Goal: Transaction & Acquisition: Purchase product/service

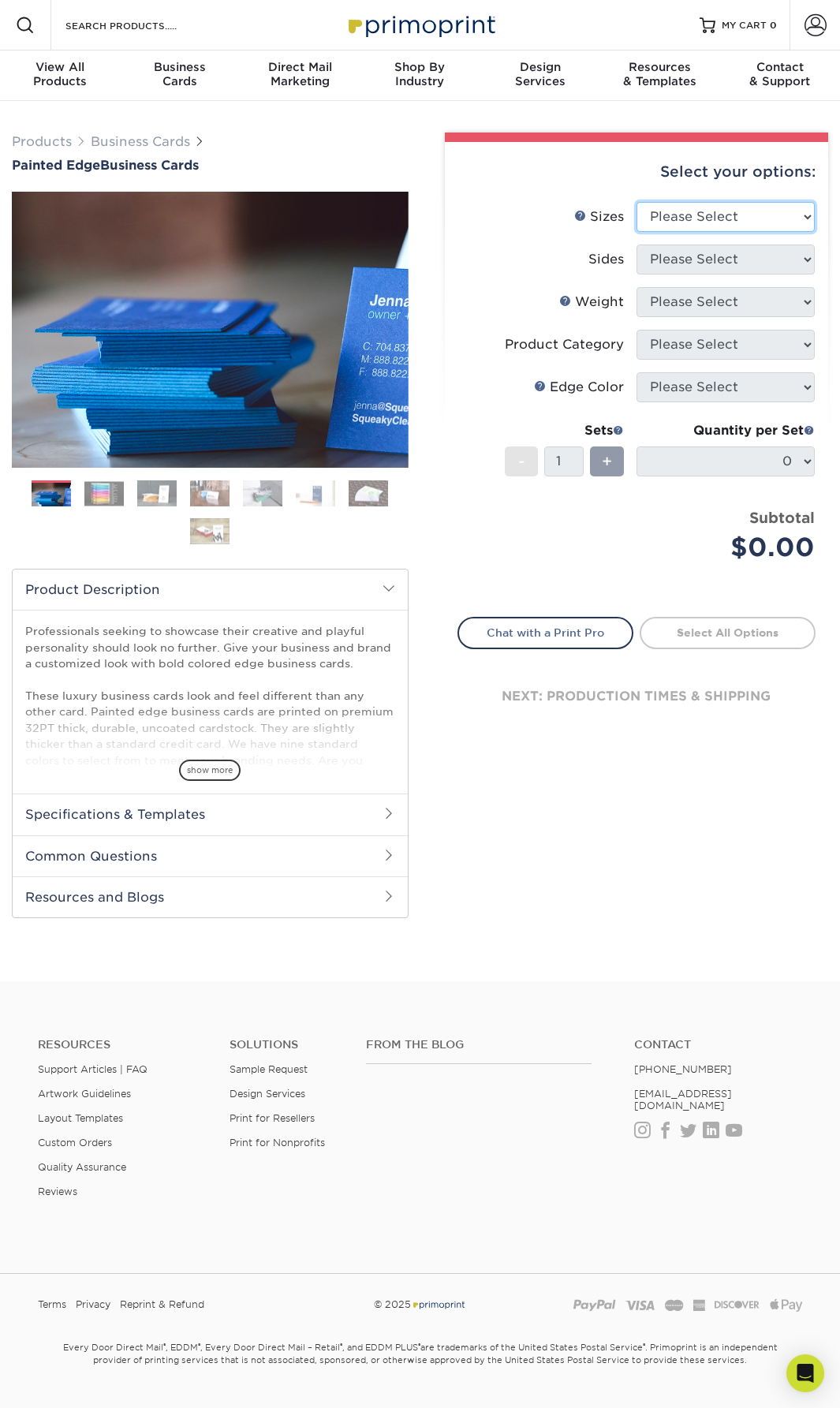
click at [678, 221] on select "Please Select 2" x 3.5" - Standard 2.125" x 3.375" - European 2.5" x 2.5" - Squ…" at bounding box center [725, 217] width 178 height 30
select select "2.00x3.50"
click at [636, 202] on select "Please Select 2" x 3.5" - Standard 2.125" x 3.375" - European 2.5" x 2.5" - Squ…" at bounding box center [725, 217] width 178 height 30
click at [679, 261] on select "Please Select Print Both Sides Print Front Only" at bounding box center [725, 259] width 178 height 30
select select "13abbda7-1d64-4f25-8bb2-c179b224825d"
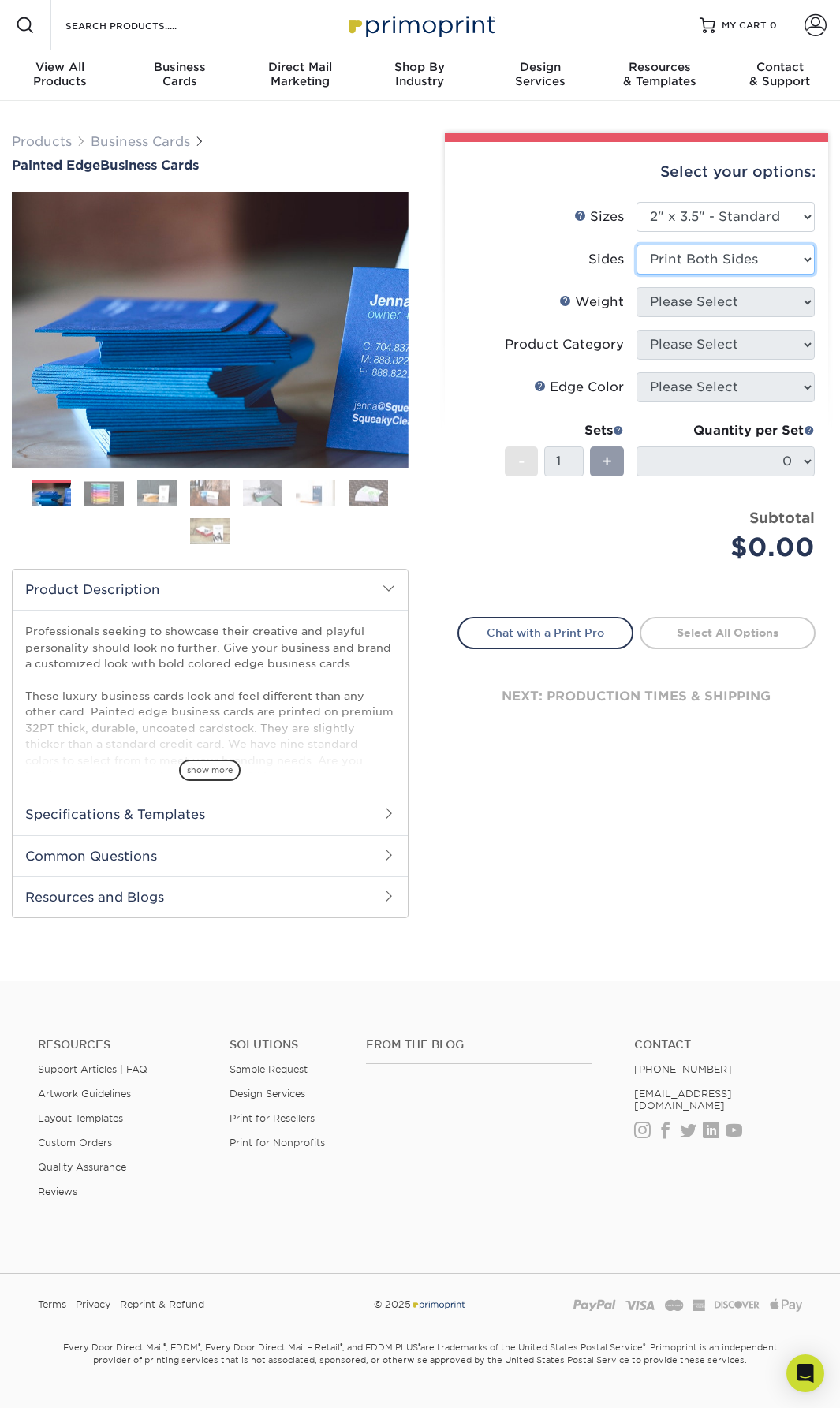
click at [636, 244] on select "Please Select Print Both Sides Print Front Only" at bounding box center [725, 259] width 178 height 30
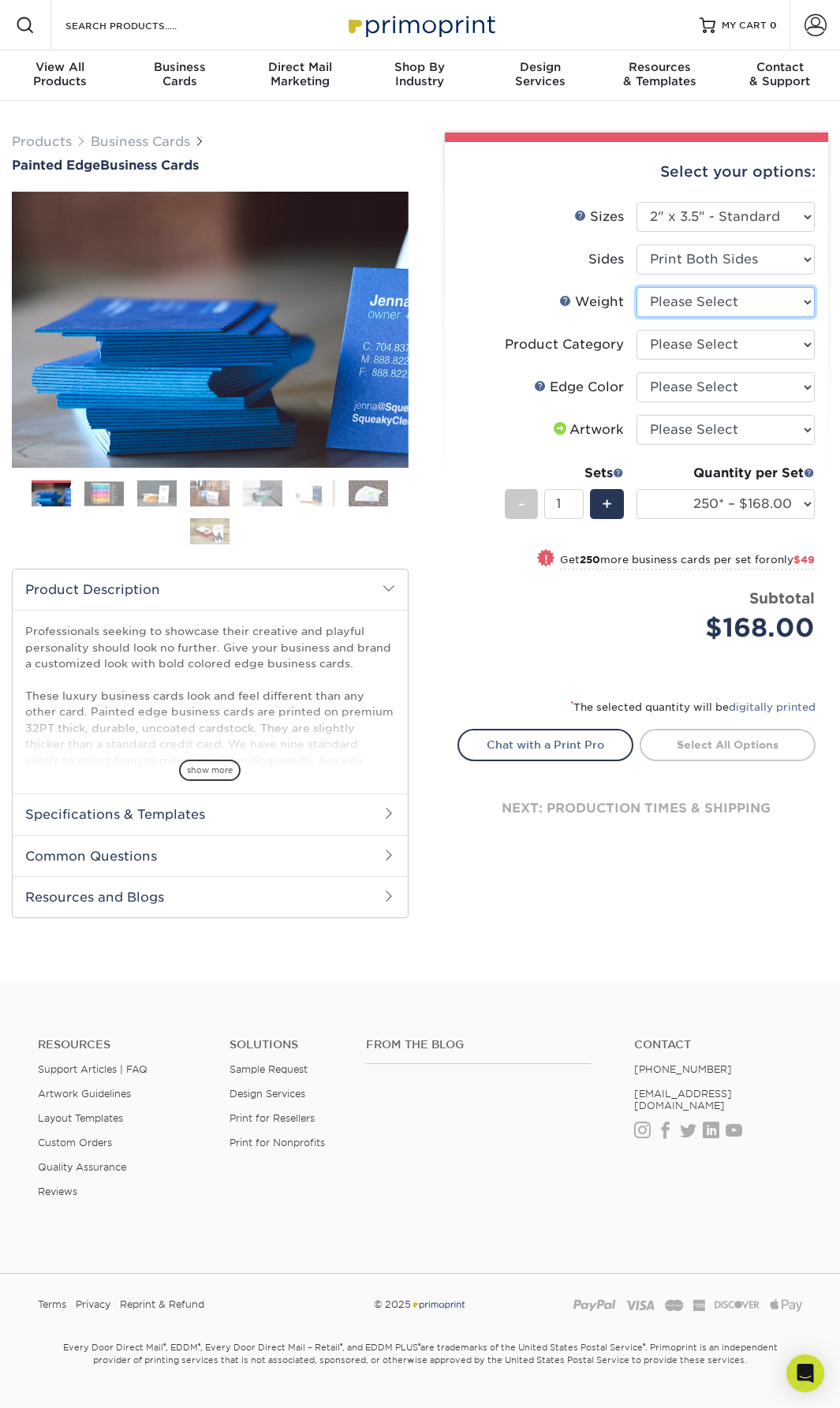
click at [684, 307] on select "Please Select 32PTUC" at bounding box center [725, 303] width 178 height 30
select select "32PTUC"
click at [636, 288] on select "Please Select 32PTUC" at bounding box center [725, 303] width 178 height 30
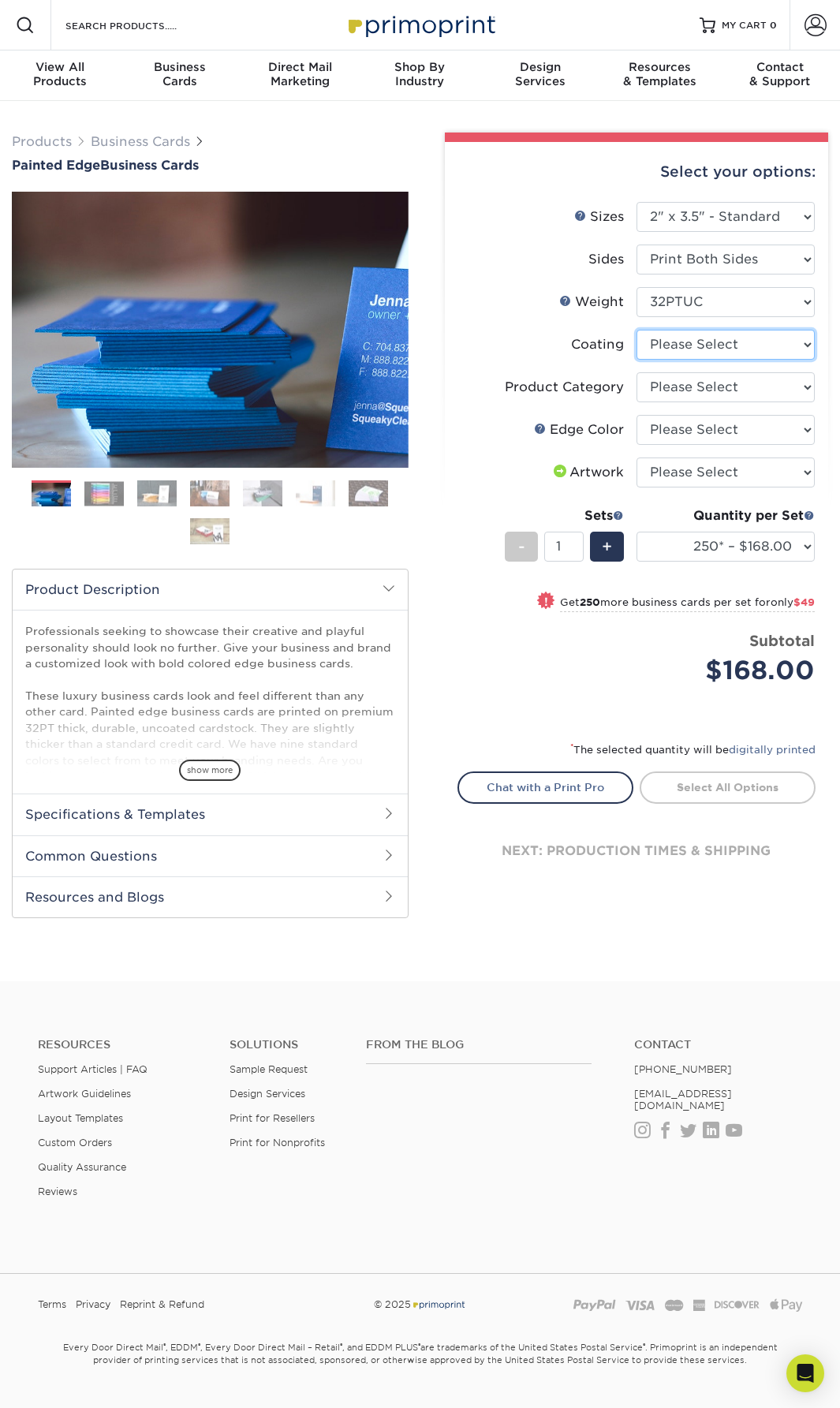
click at [687, 357] on select at bounding box center [725, 345] width 178 height 30
select select "3e7618de-abca-4bda-9f97-8b9129e913d8"
click at [636, 330] on select at bounding box center [725, 345] width 178 height 30
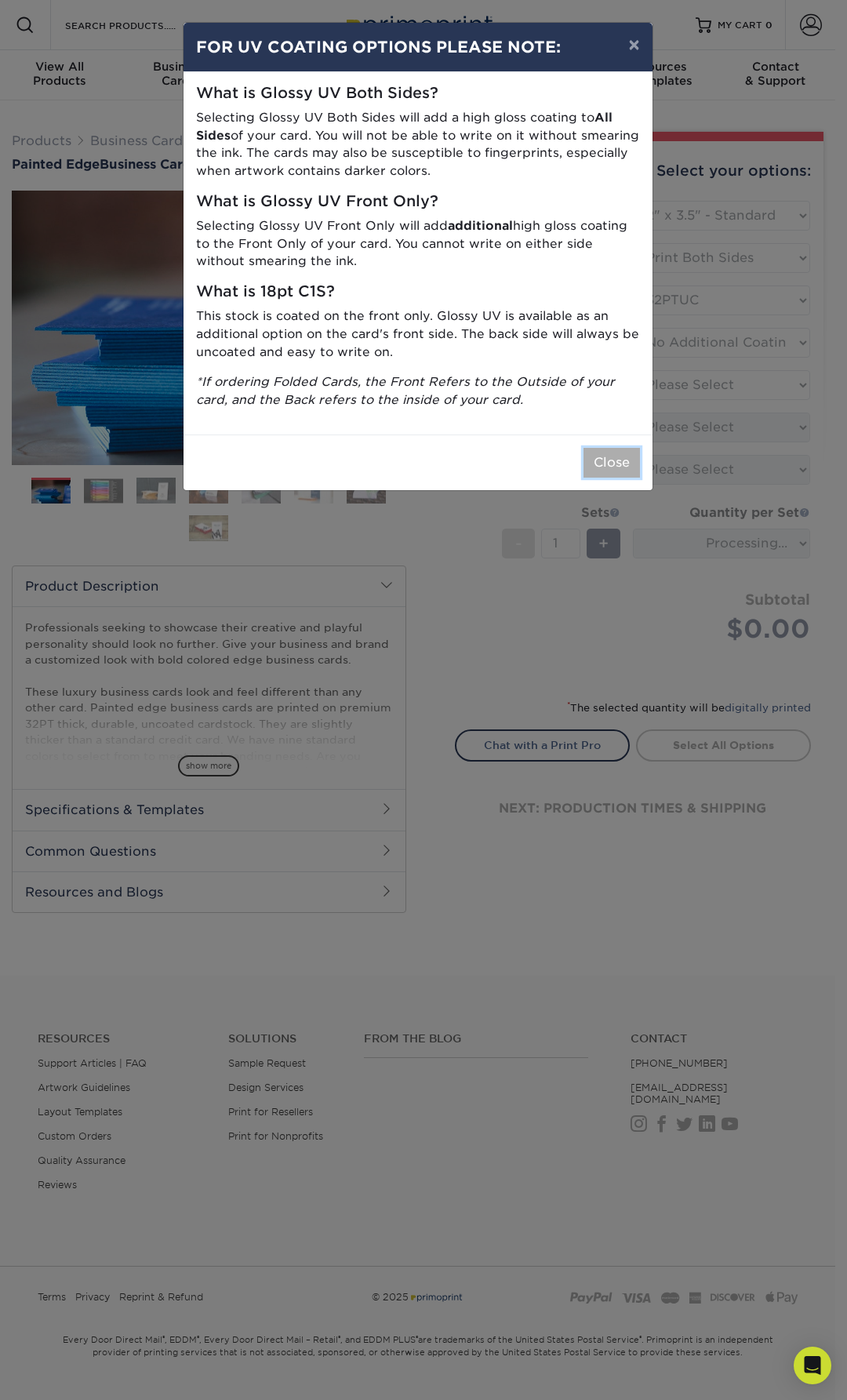
click at [615, 473] on button "Close" at bounding box center [612, 463] width 56 height 30
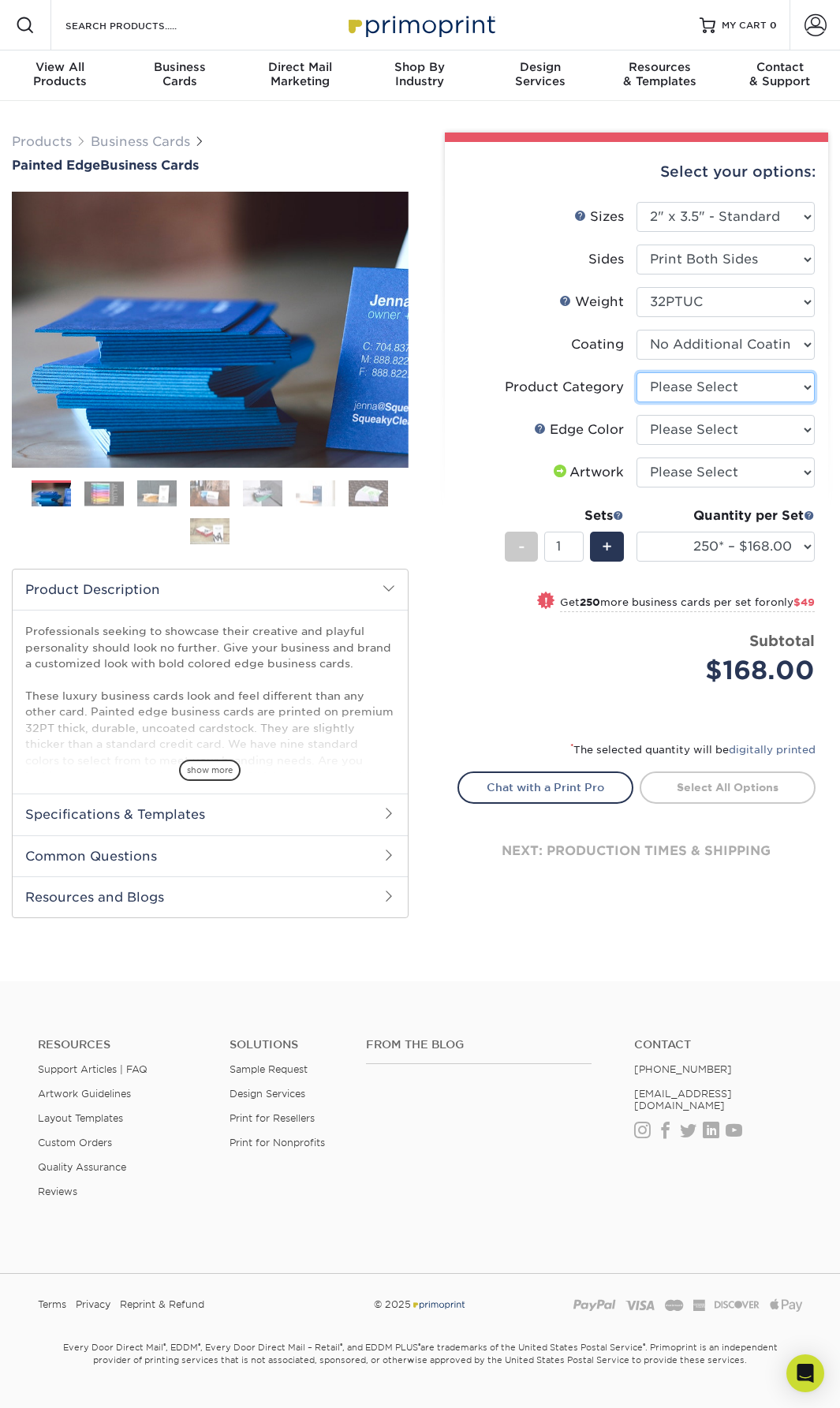
click at [690, 385] on select "Please Select Business Cards" at bounding box center [725, 388] width 178 height 30
click at [636, 373] on select "Please Select Business Cards" at bounding box center [725, 388] width 178 height 30
click at [675, 430] on select "Please Select Charcoal Black Brown Blue Pearlescent Blue Pearlescent Gold Pearl…" at bounding box center [725, 430] width 178 height 30
select select "34794e23-ba15-445e-813c-341542a5462f"
click at [636, 415] on select "Please Select Charcoal Black Brown Blue Pearlescent Blue Pearlescent Gold Pearl…" at bounding box center [725, 430] width 178 height 30
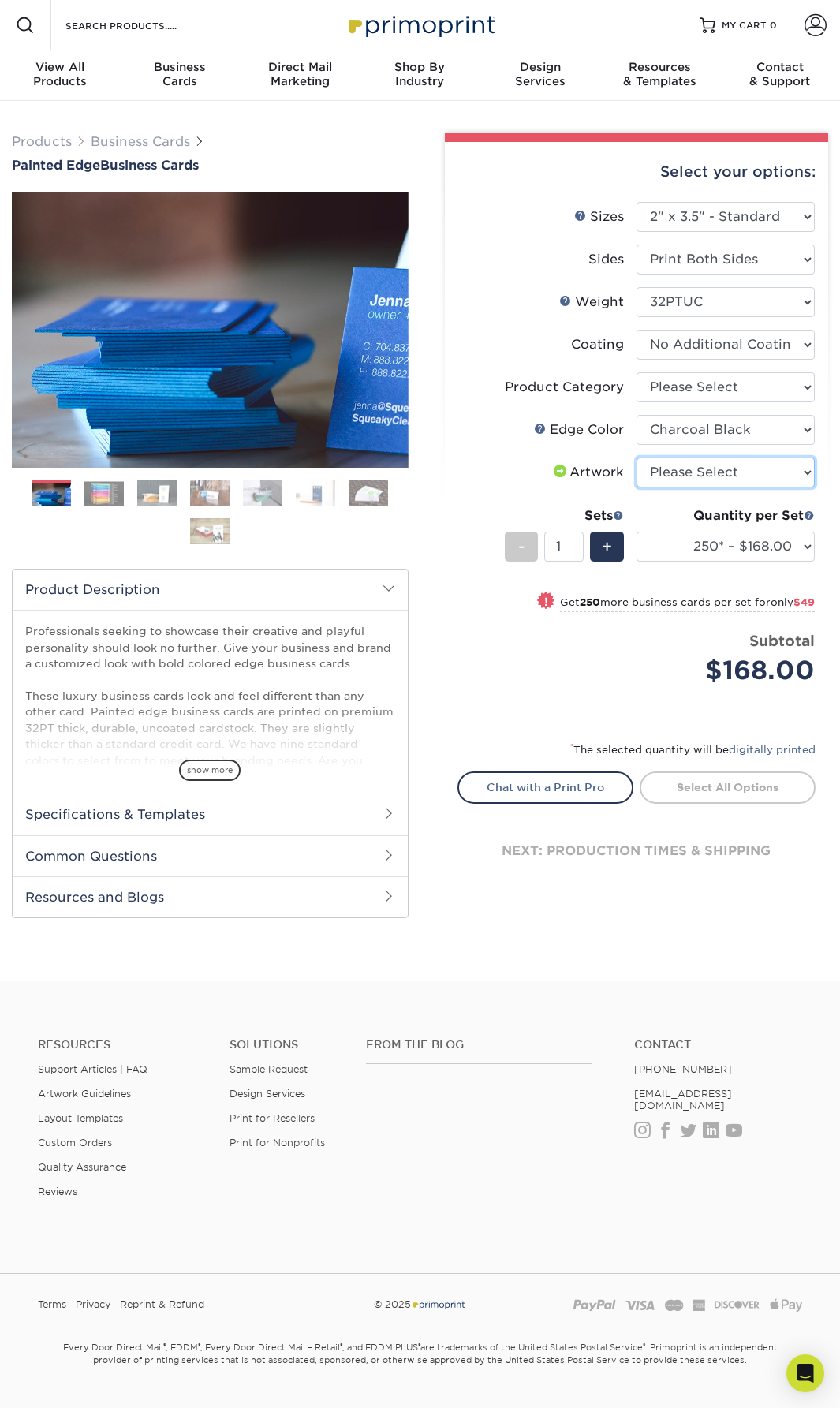
click at [675, 473] on select "Please Select I will upload files I need a design - $100" at bounding box center [725, 472] width 178 height 30
select select "upload"
click at [636, 457] on select "Please Select I will upload files I need a design - $100" at bounding box center [725, 472] width 178 height 30
click at [697, 565] on div "Quantity per Set 250* – $168.00 500* – $217.00 1000* – $339.00 (Price includes …" at bounding box center [725, 543] width 178 height 74
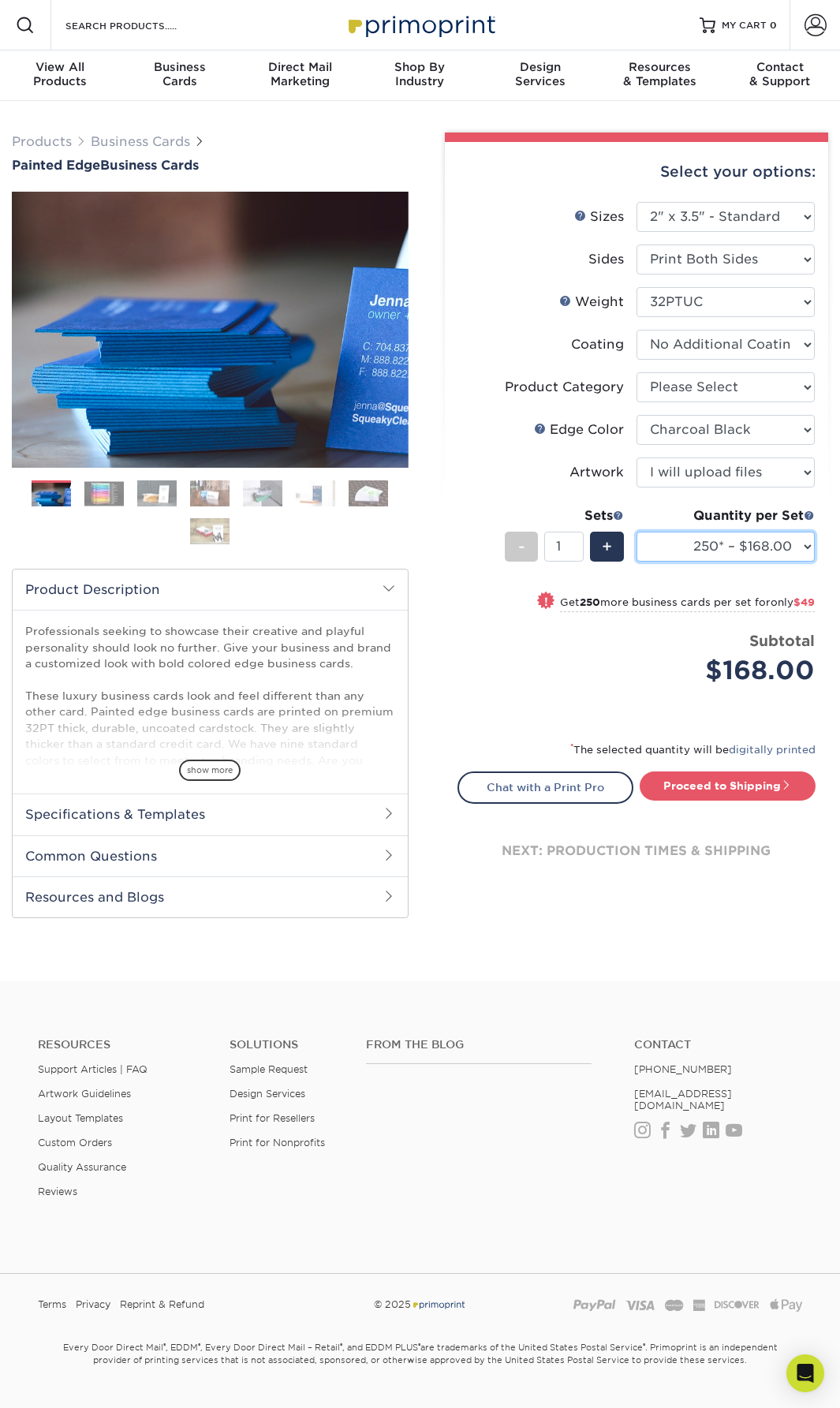
click at [698, 557] on select "250* – $168.00 500* – $217.00 1000* – $339.00" at bounding box center [725, 547] width 178 height 30
click at [636, 532] on select "250* – $168.00 500* – $217.00 1000* – $339.00" at bounding box center [725, 547] width 178 height 30
click at [547, 683] on div "Price per set $168.00" at bounding box center [547, 660] width 178 height 60
click at [571, 852] on div "next: production times & shipping" at bounding box center [636, 851] width 359 height 94
click at [673, 859] on div "next: production times & shipping" at bounding box center [636, 851] width 359 height 94
